Goal: Check status: Check status

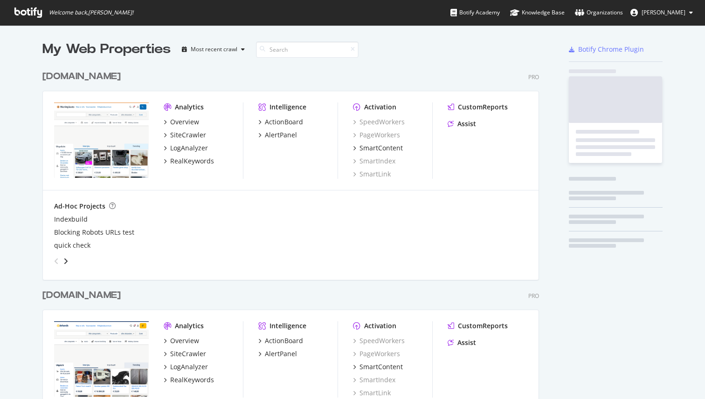
scroll to position [399, 705]
